Goal: Task Accomplishment & Management: Complete application form

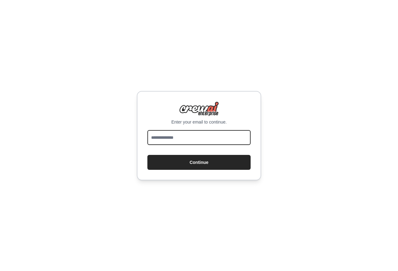
click at [192, 139] on input "email" at bounding box center [198, 137] width 103 height 15
click at [192, 140] on input "email" at bounding box center [198, 137] width 103 height 15
click at [197, 150] on form "* Continue" at bounding box center [198, 150] width 103 height 40
click at [196, 138] on input "*" at bounding box center [198, 137] width 103 height 15
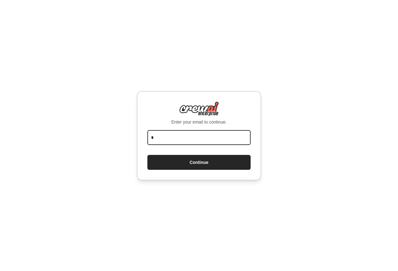
type input "*"
type input "**********"
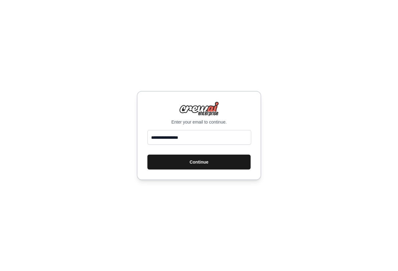
click at [168, 167] on button "Continue" at bounding box center [198, 162] width 103 height 15
